Goal: Task Accomplishment & Management: Use online tool/utility

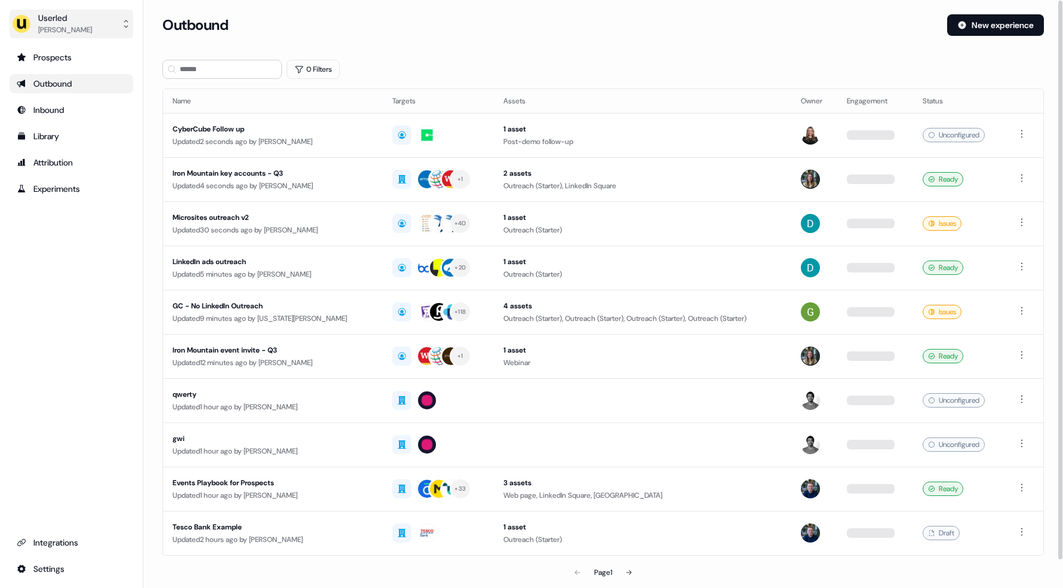
click at [74, 27] on div "Oliver Grogan" at bounding box center [65, 30] width 54 height 12
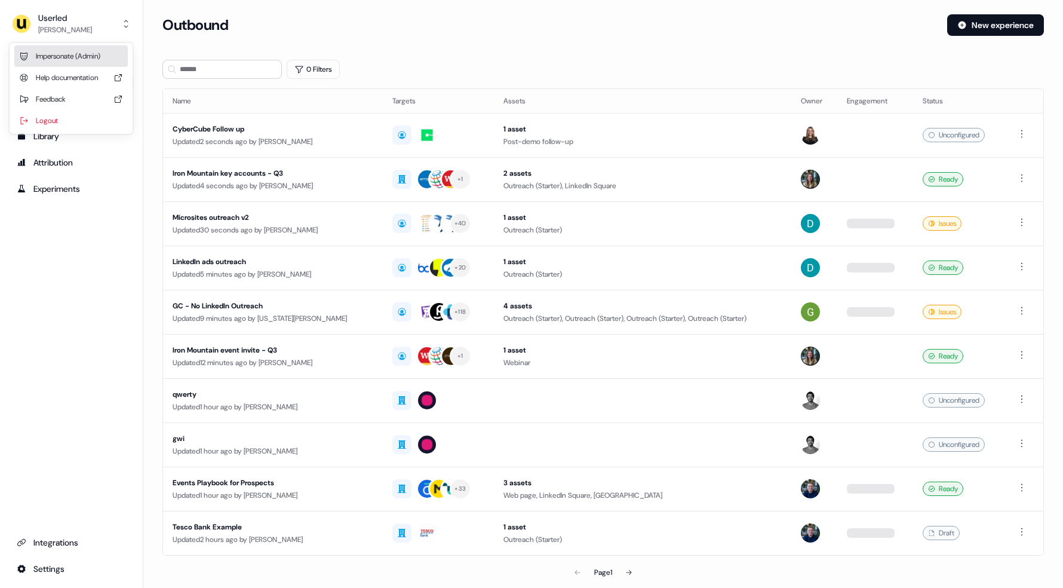
click at [79, 57] on div "Impersonate (Admin)" at bounding box center [70, 56] width 113 height 22
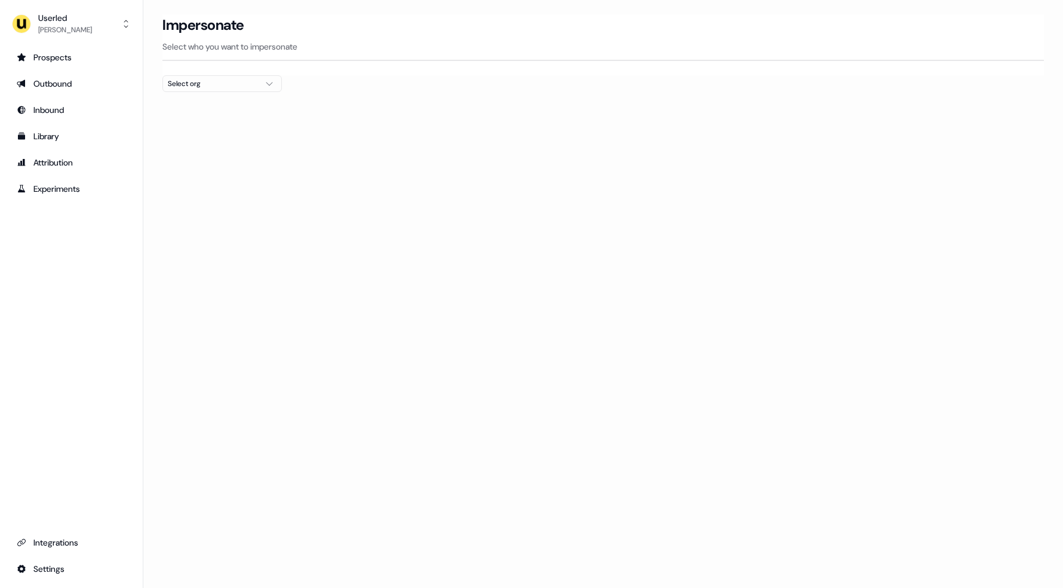
click at [244, 73] on div "Impersonate Select who you want to impersonate" at bounding box center [603, 44] width 882 height 61
click at [241, 80] on div "Select org" at bounding box center [213, 84] width 90 height 12
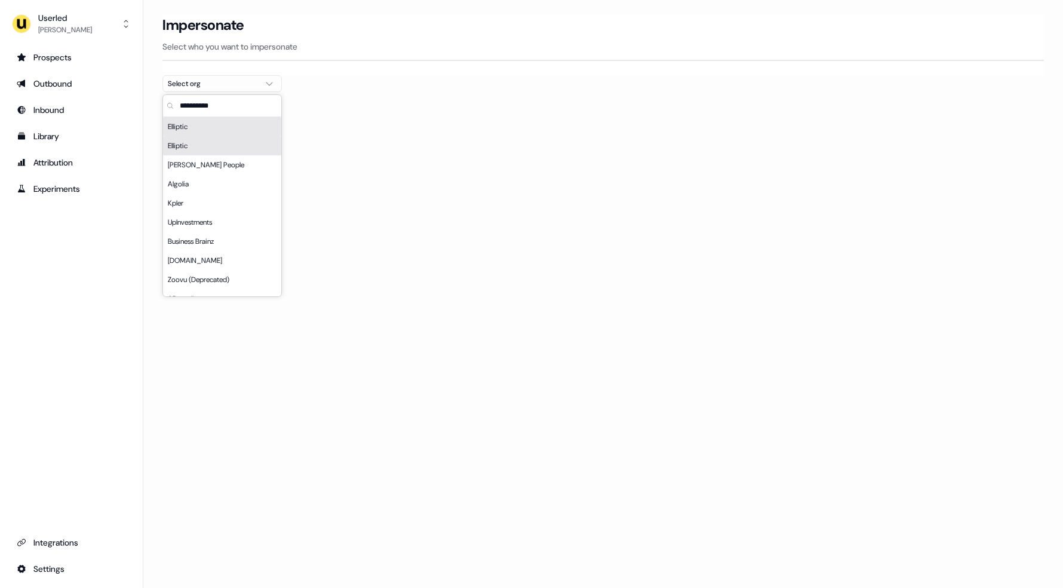
click at [219, 106] on input "text" at bounding box center [229, 106] width 104 height 22
type input "****"
click at [221, 128] on div "Maki People" at bounding box center [222, 126] width 118 height 19
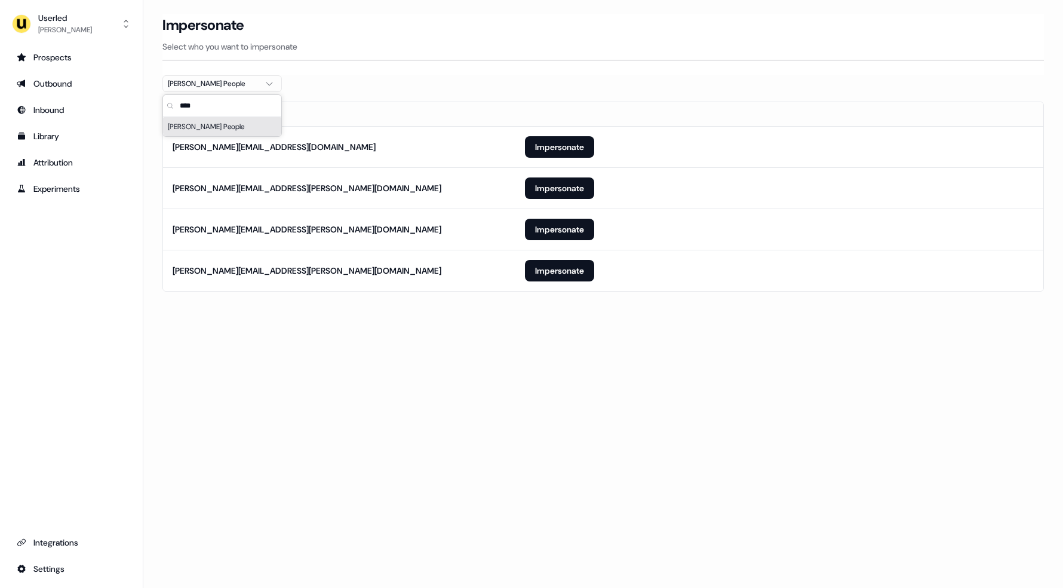
click at [482, 399] on div "Loading... Impersonate Select who you want to impersonate Maki People Email mar…" at bounding box center [603, 294] width 920 height 588
click at [563, 271] on button "Impersonate" at bounding box center [559, 271] width 69 height 22
